Goal: Task Accomplishment & Management: Manage account settings

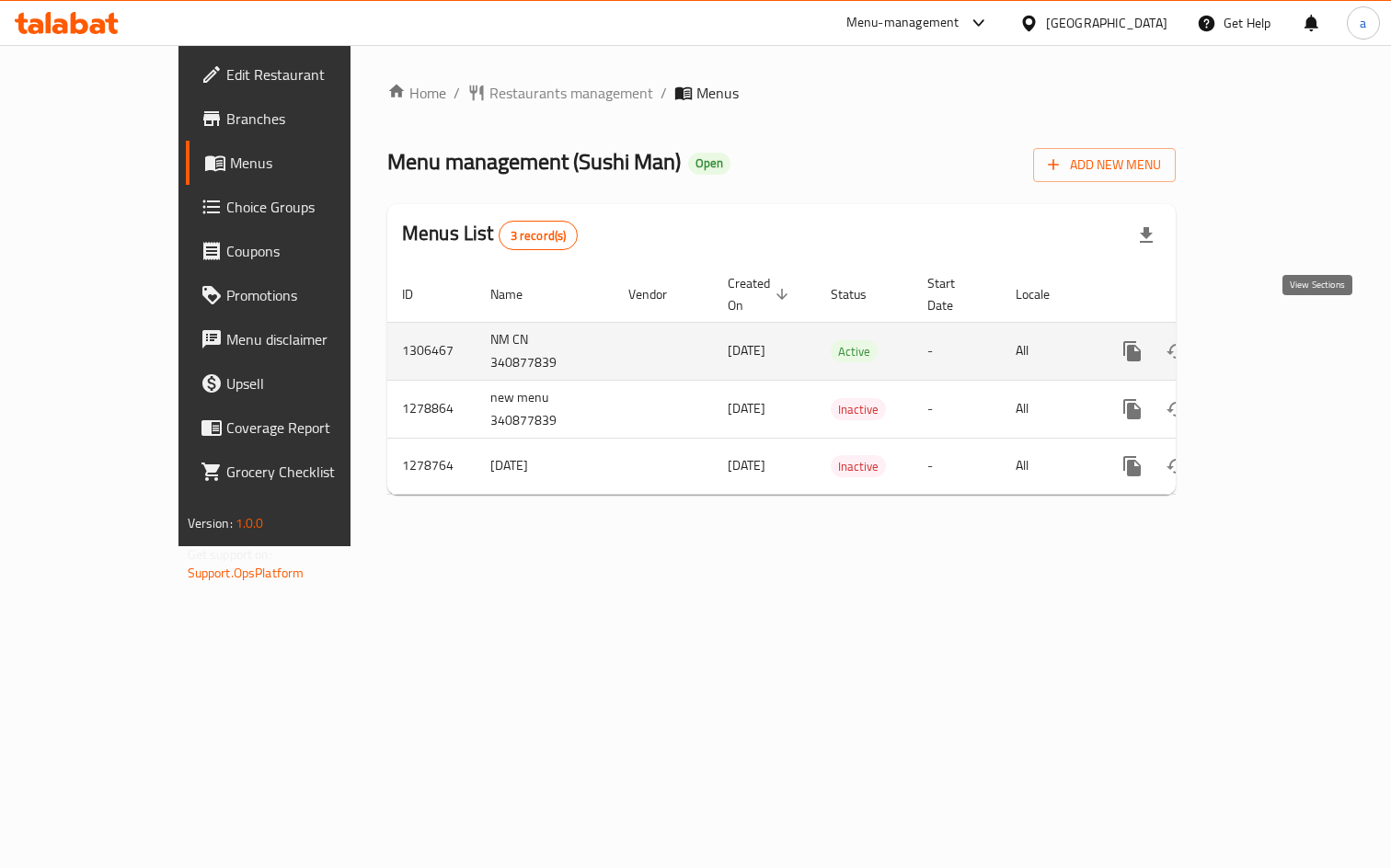
click at [1276, 340] on icon "enhanced table" at bounding box center [1265, 352] width 22 height 22
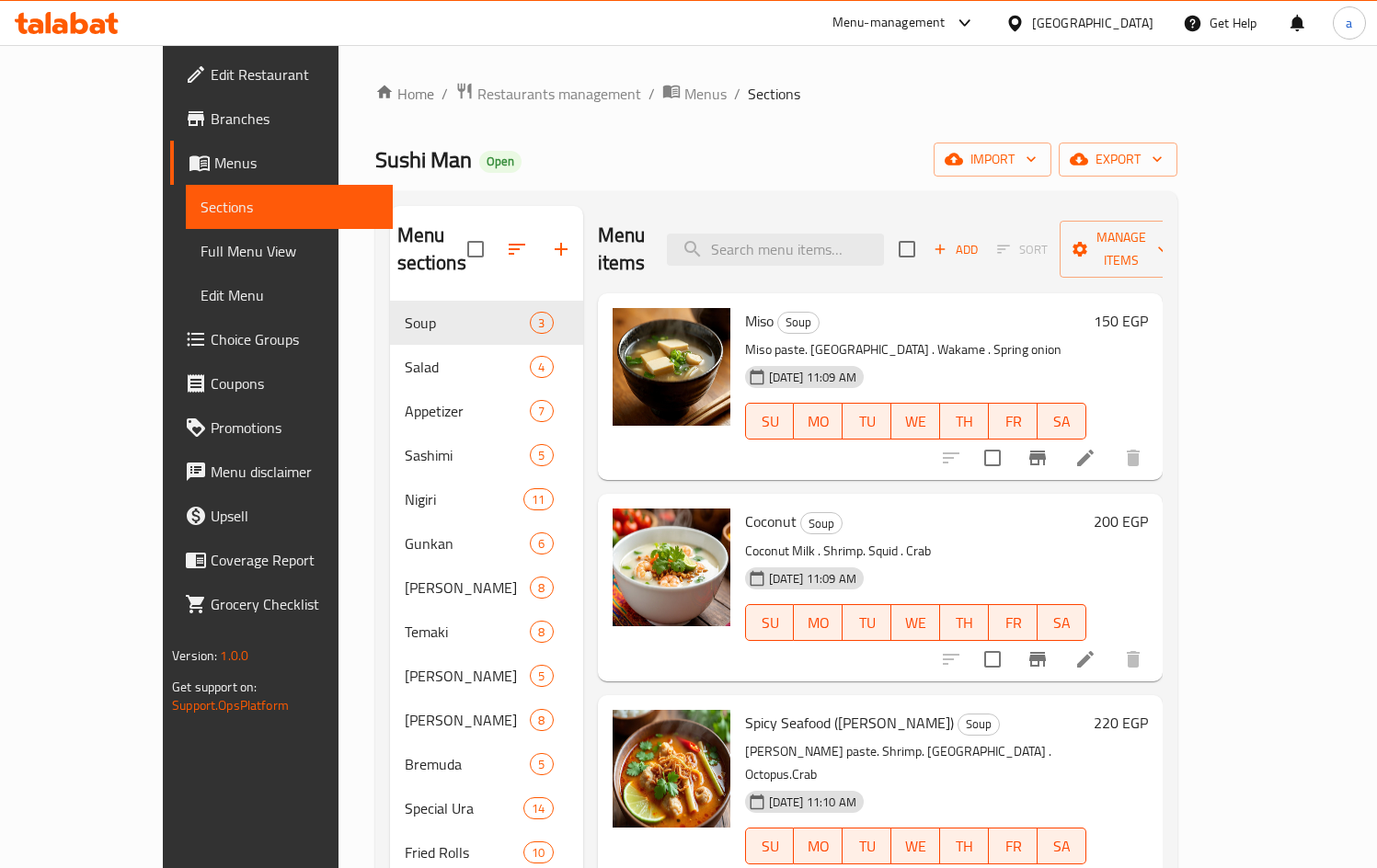
click at [211, 343] on span "Choice Groups" at bounding box center [294, 339] width 168 height 22
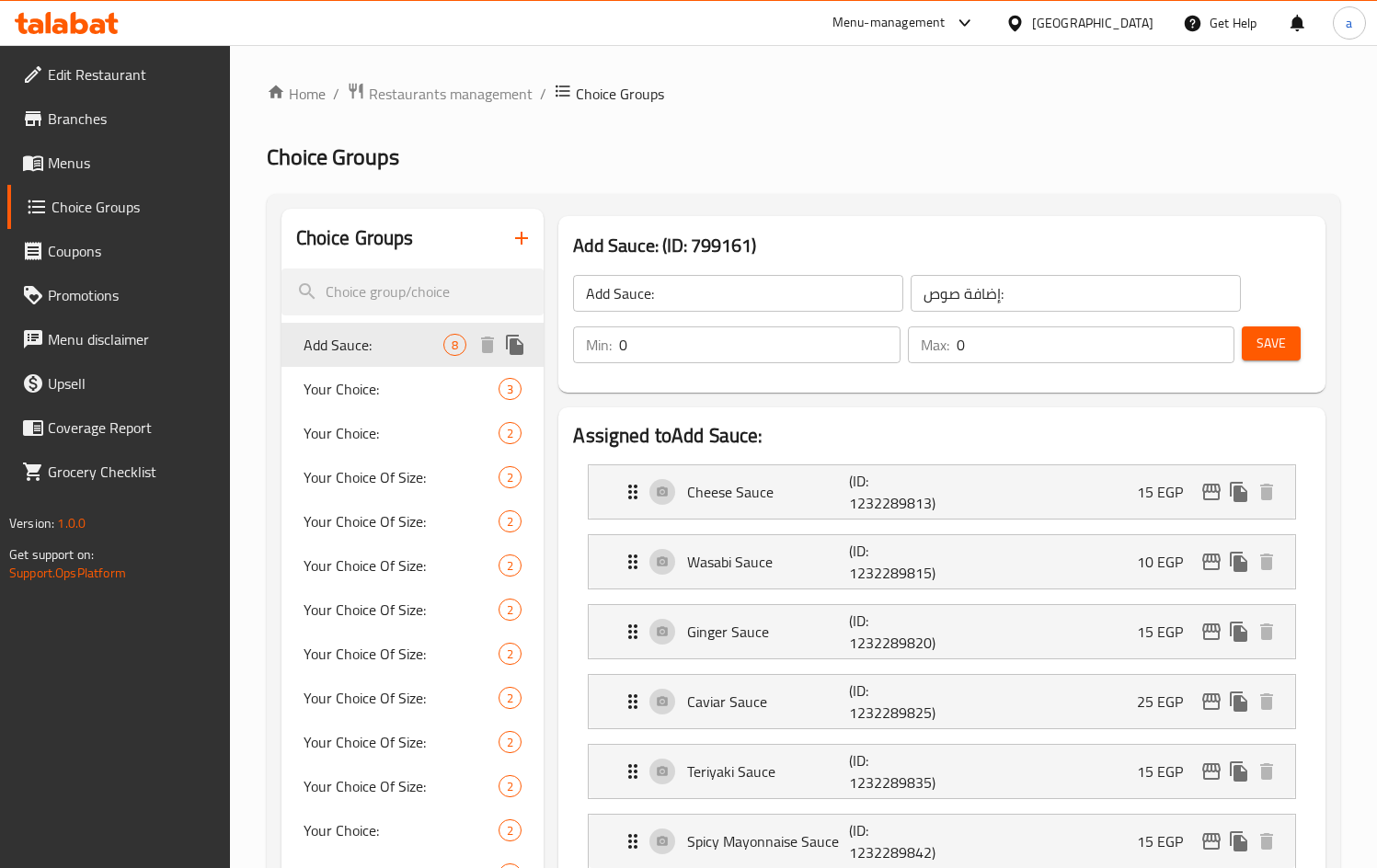
click at [357, 348] on span "Add Sauce:" at bounding box center [374, 345] width 141 height 22
click at [710, 166] on h2 "Choice Groups" at bounding box center [803, 157] width 1073 height 29
click at [384, 95] on span "Restaurants management" at bounding box center [451, 94] width 164 height 22
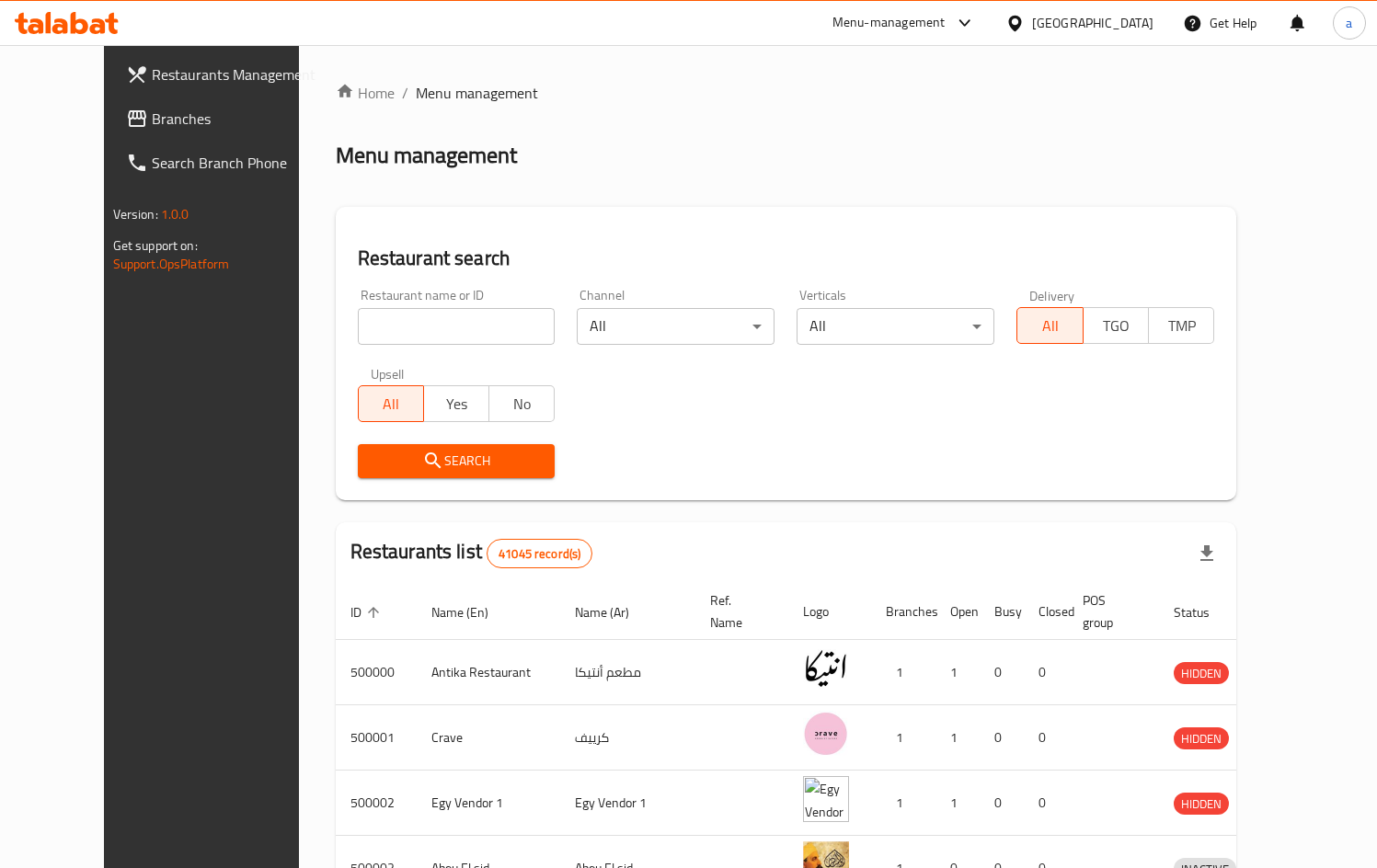
click at [152, 122] on span "Branches" at bounding box center [235, 119] width 168 height 22
